Goal: Find contact information: Find contact information

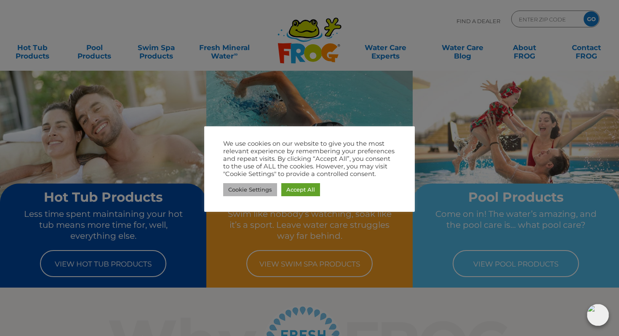
click at [252, 187] on link "Cookie Settings" at bounding box center [250, 189] width 54 height 13
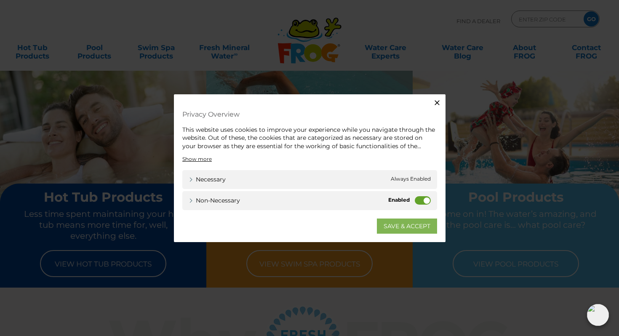
click at [409, 225] on link "SAVE & ACCEPT" at bounding box center [407, 226] width 60 height 15
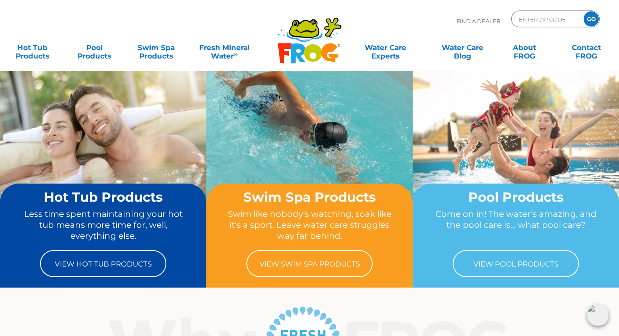
click at [317, 53] on icon at bounding box center [313, 53] width 18 height 18
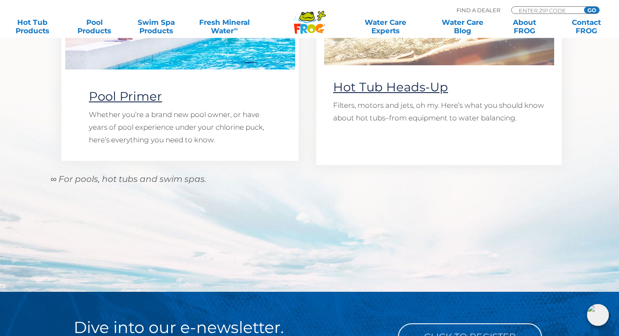
scroll to position [902, 0]
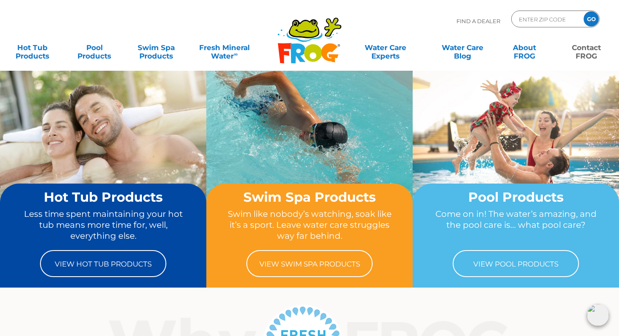
click at [586, 53] on link "Contact FROG" at bounding box center [587, 47] width 48 height 17
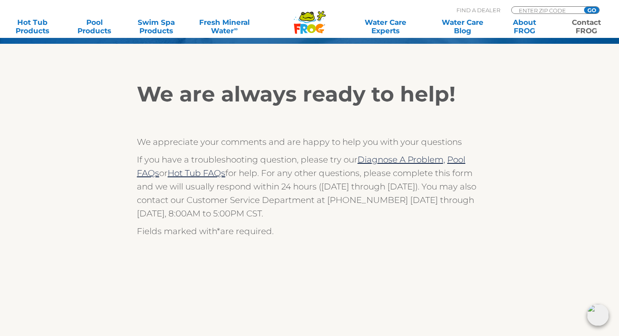
scroll to position [120, 0]
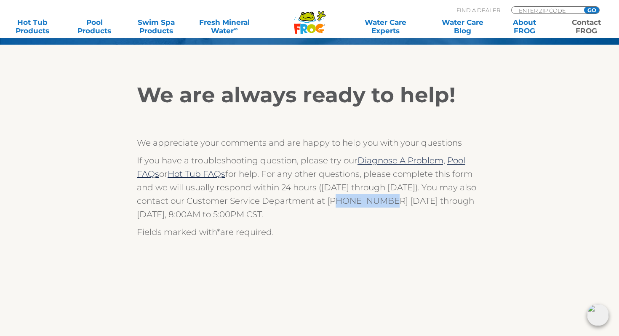
drag, startPoint x: 330, startPoint y: 201, endPoint x: 372, endPoint y: 201, distance: 42.6
click at [372, 201] on p "If you have a troubleshooting question, please try our Diagnose A Problem, Pool…" at bounding box center [310, 187] width 346 height 67
drag, startPoint x: 324, startPoint y: 202, endPoint x: 386, endPoint y: 201, distance: 61.1
click at [386, 201] on p "If you have a troubleshooting question, please try our Diagnose A Problem, Pool…" at bounding box center [310, 187] width 346 height 67
copy p "[PHONE_NUMBER]"
